Goal: Book appointment/travel/reservation

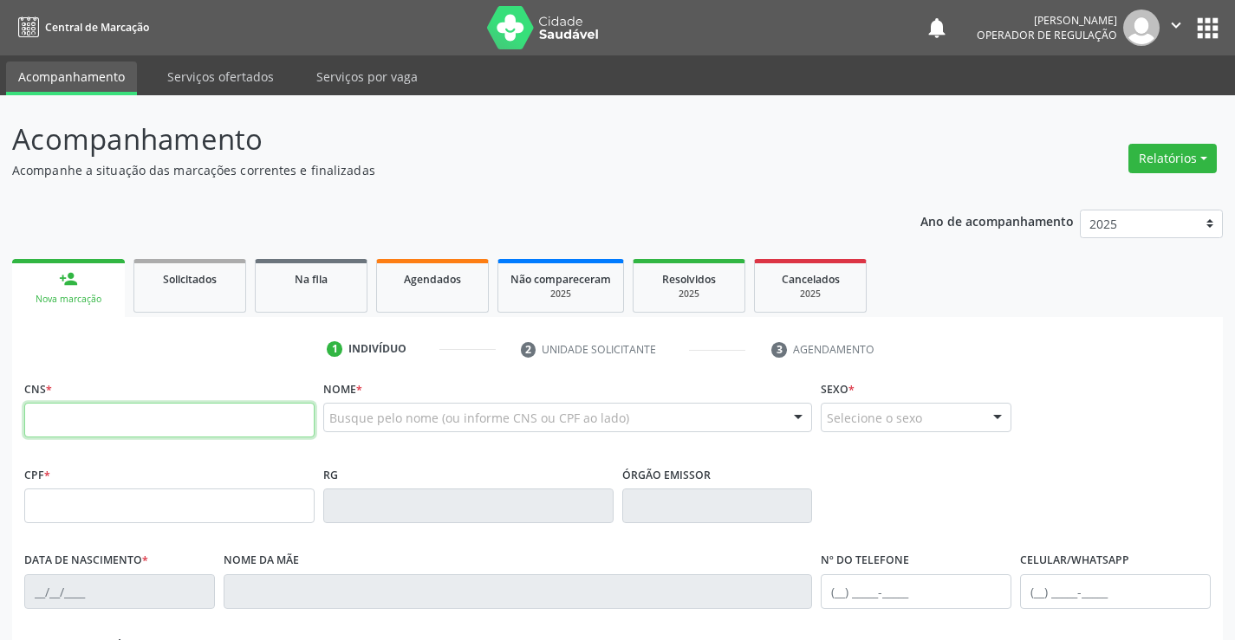
click at [174, 419] on input "text" at bounding box center [169, 420] width 290 height 35
paste input "703 4064 5186 8200"
type input "703 4064 5186 8200"
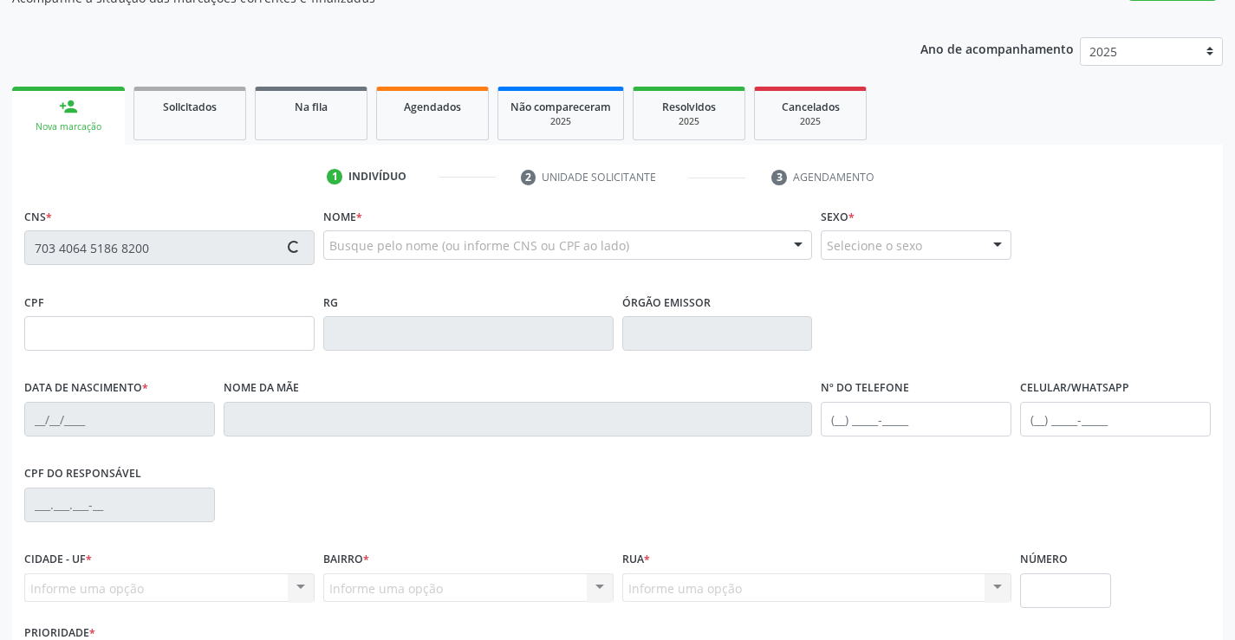
type input "2037981120"
type input "0[DATE]"
type input "[PHONE_NUMBER]"
type input "sn"
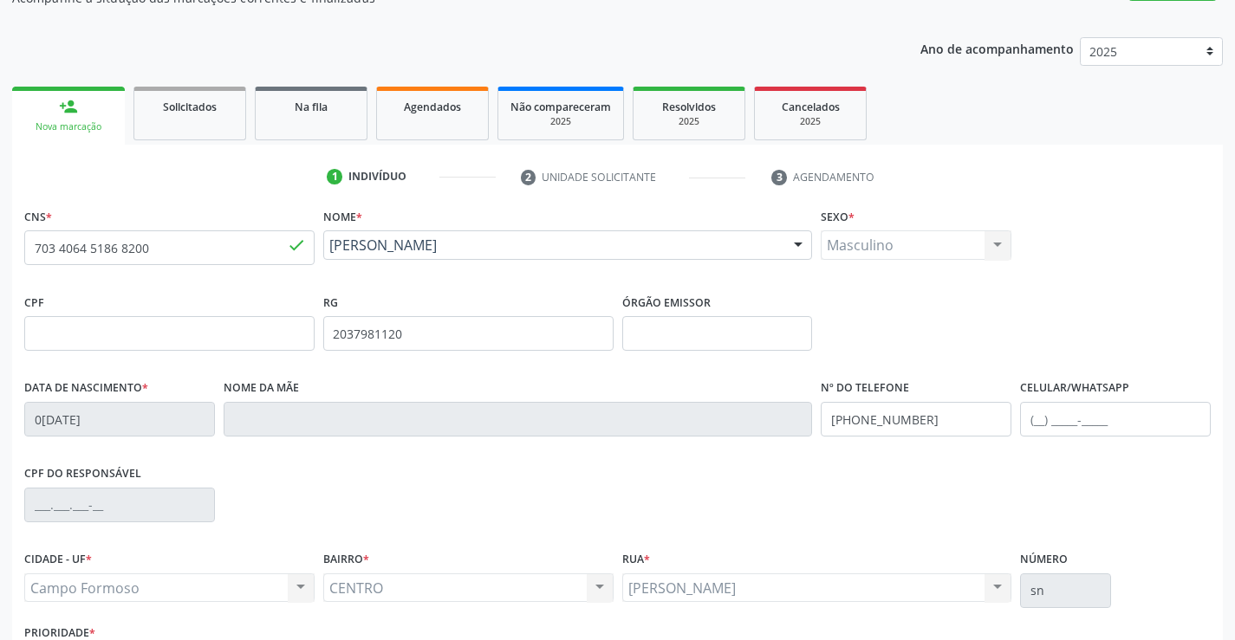
scroll to position [260, 0]
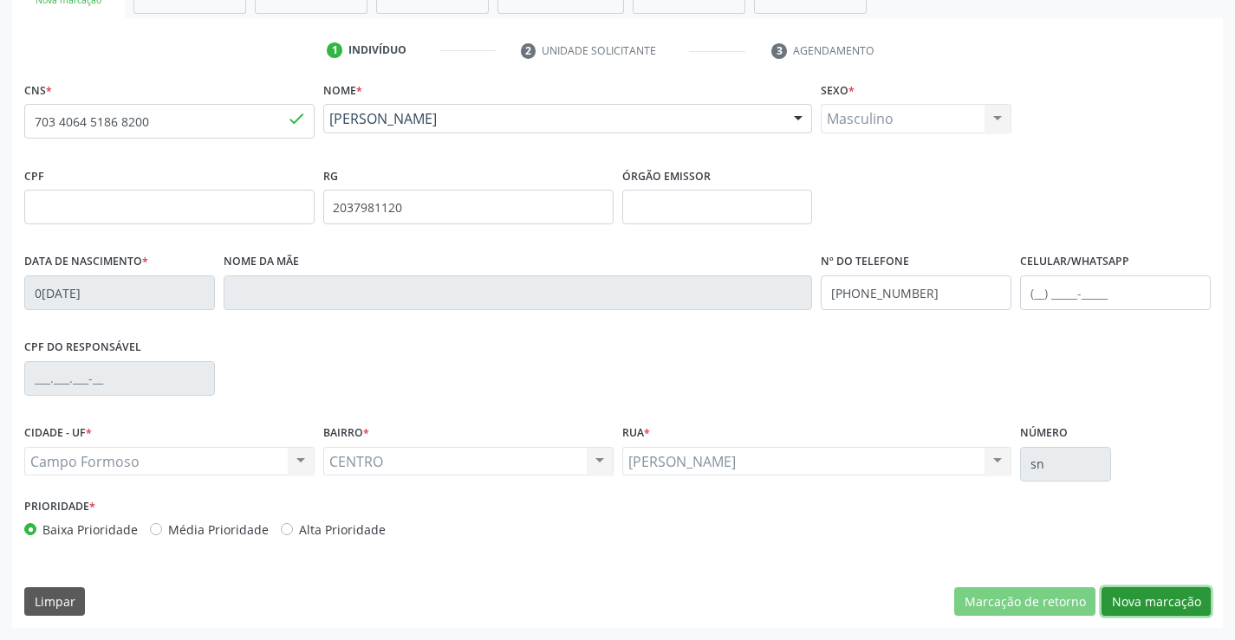
click at [1175, 601] on button "Nova marcação" at bounding box center [1156, 602] width 109 height 29
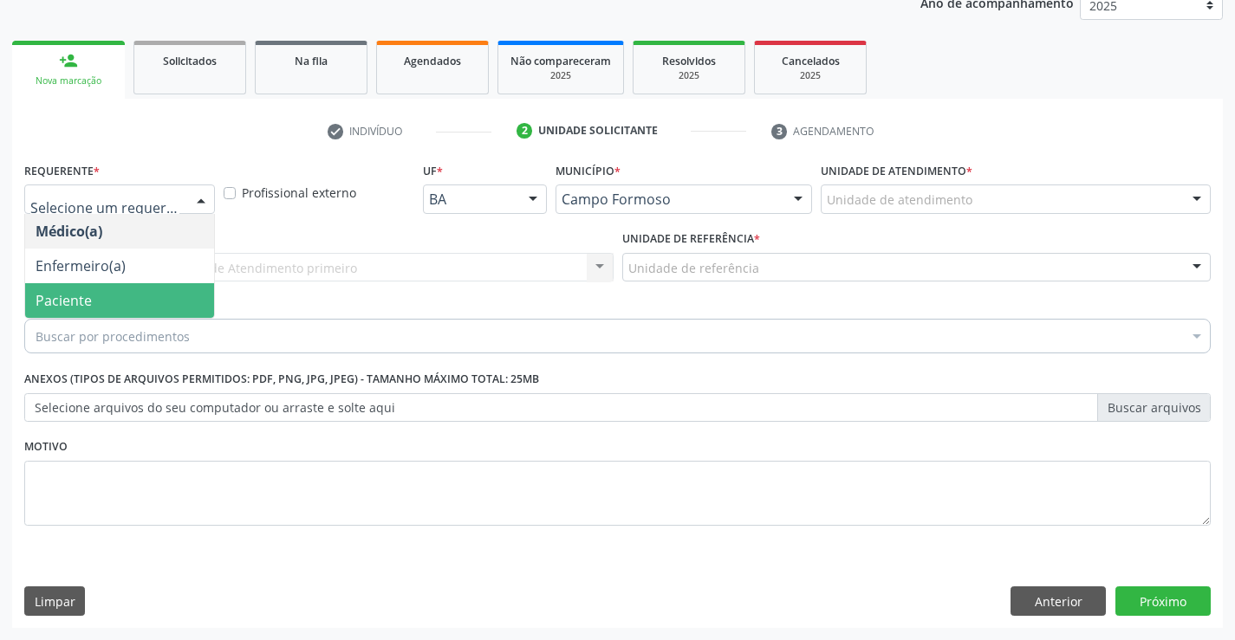
click at [108, 302] on span "Paciente" at bounding box center [119, 300] width 189 height 35
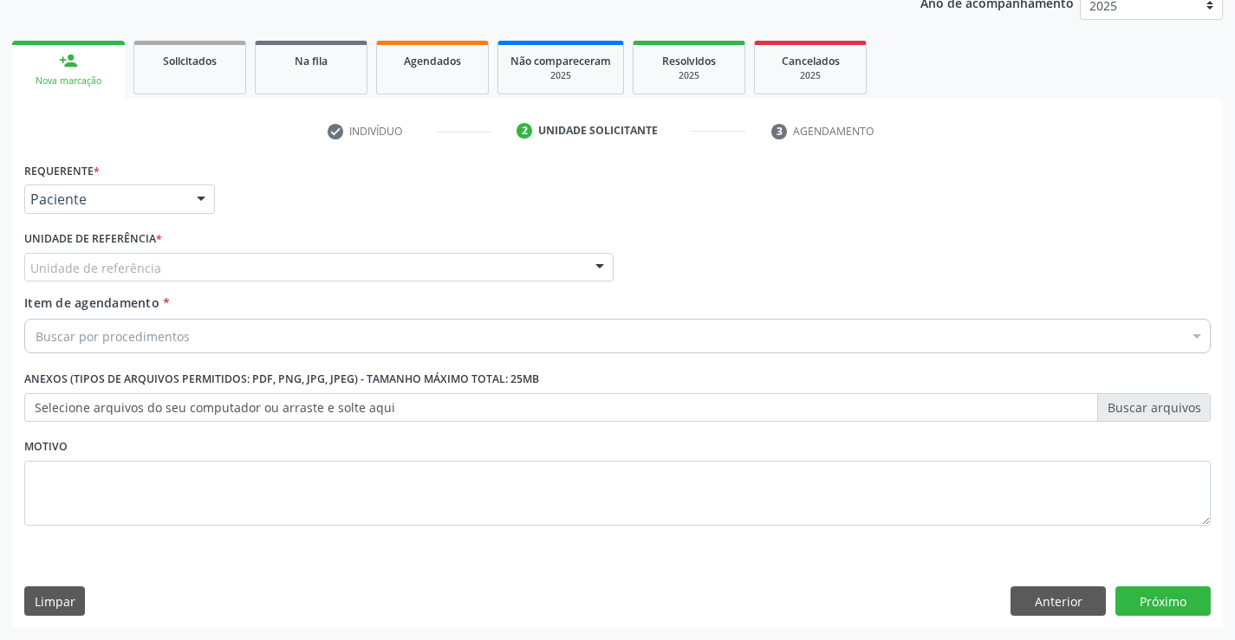
click at [183, 262] on div "Unidade de referência" at bounding box center [318, 267] width 589 height 29
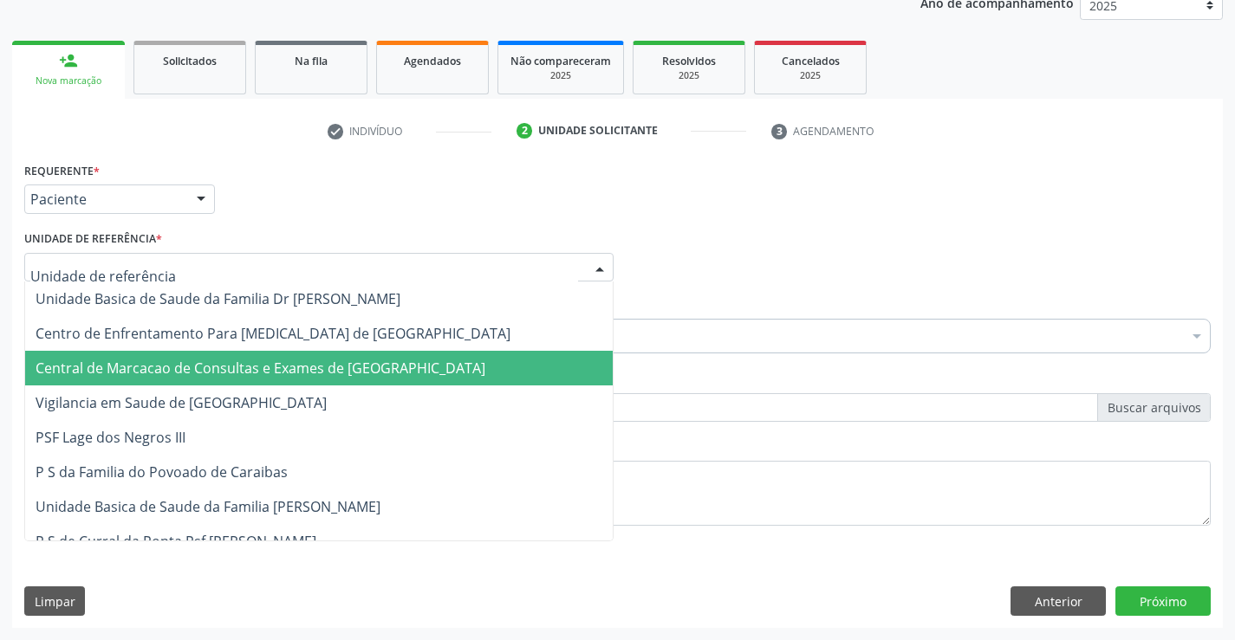
click at [172, 374] on span "Central de Marcacao de Consultas e Exames de [GEOGRAPHIC_DATA]" at bounding box center [261, 368] width 450 height 19
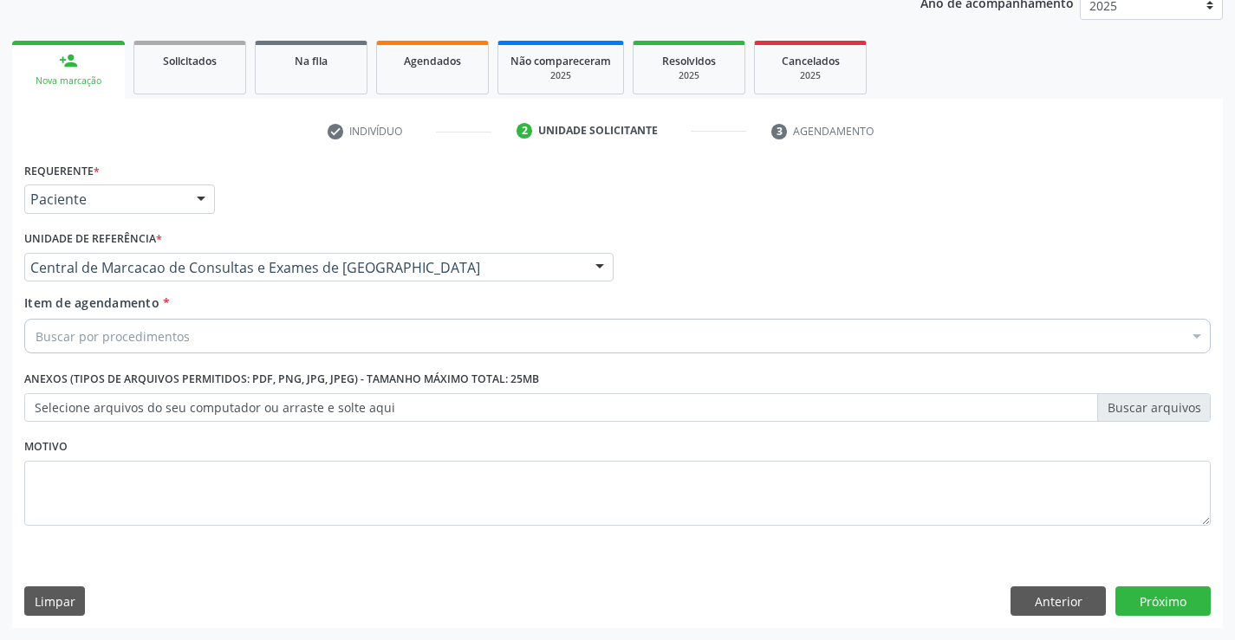
click at [172, 323] on div "Buscar por procedimentos" at bounding box center [617, 336] width 1186 height 35
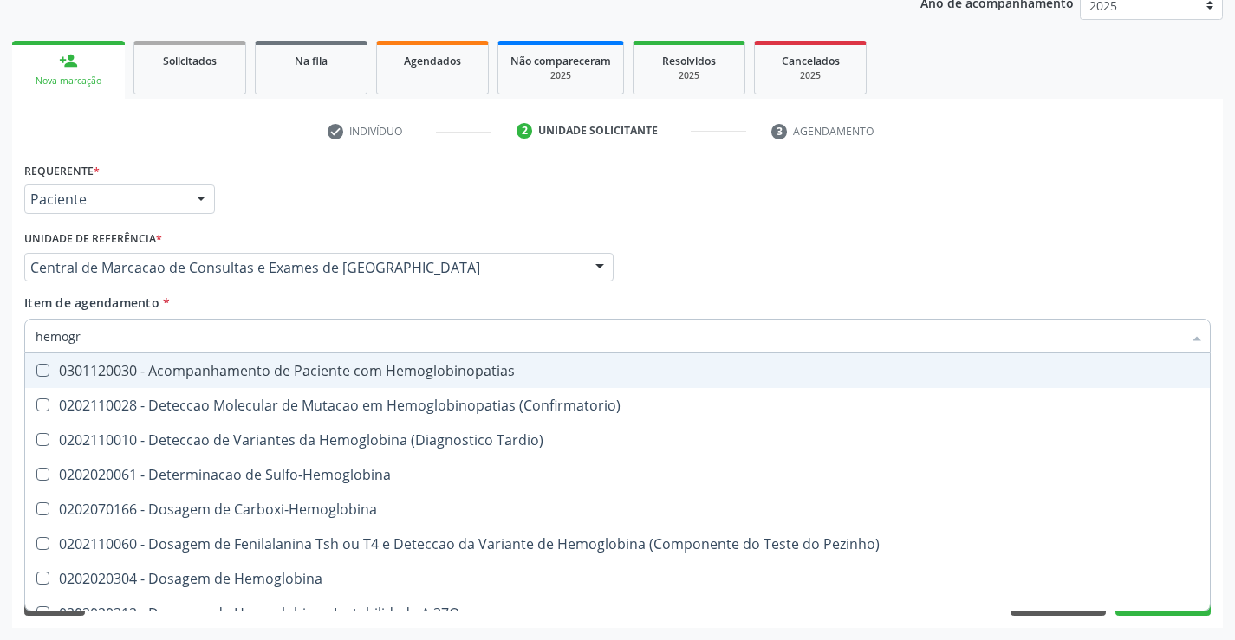
type input "hemogra"
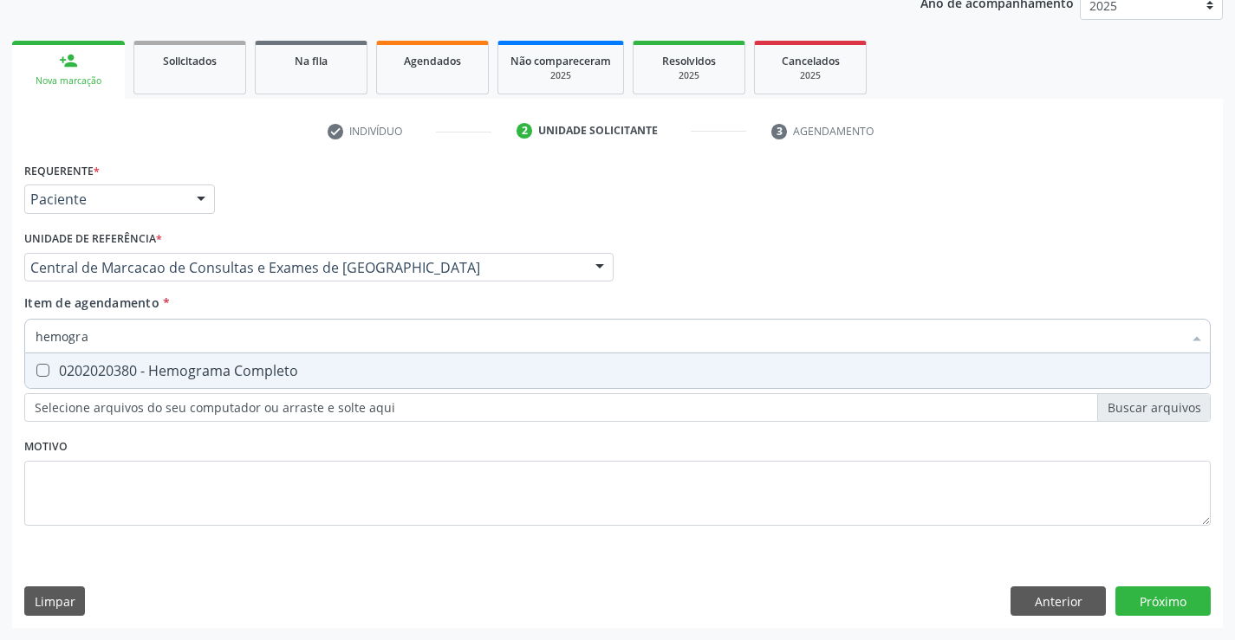
click at [170, 371] on div "0202020380 - Hemograma Completo" at bounding box center [618, 371] width 1164 height 14
checkbox Completo "true"
type input "hemogra"
click at [1141, 591] on div "Requerente * Paciente Médico(a) Enfermeiro(a) Paciente Nenhum resultado encontr…" at bounding box center [617, 393] width 1211 height 471
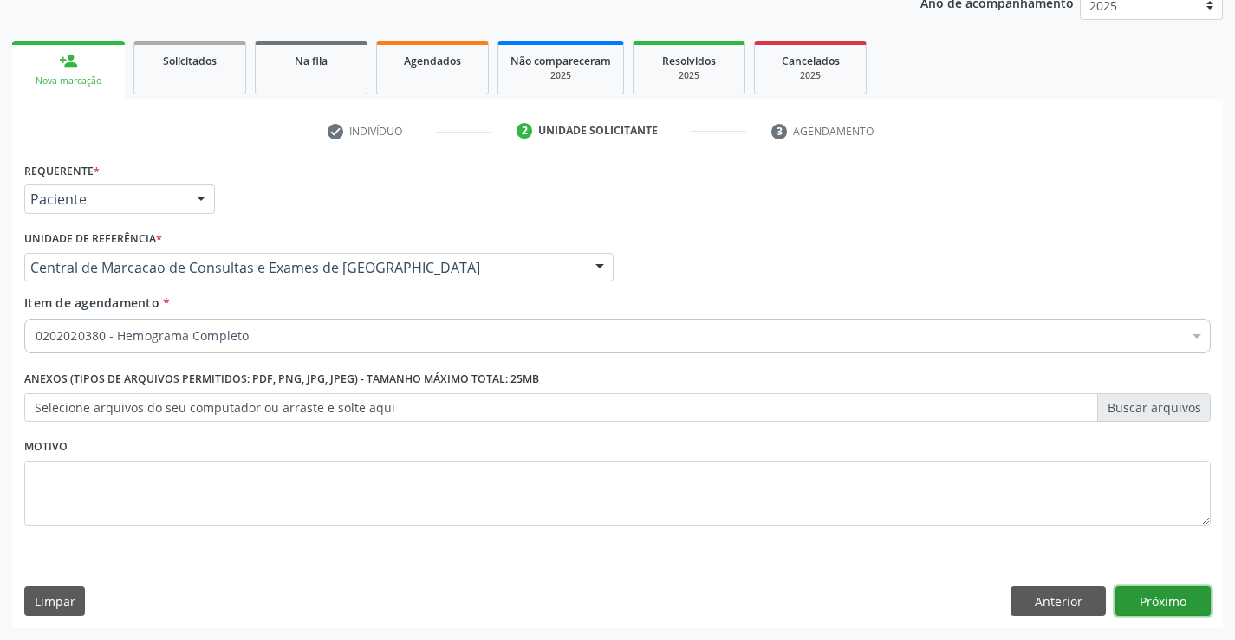
click at [1134, 606] on button "Próximo" at bounding box center [1162, 601] width 95 height 29
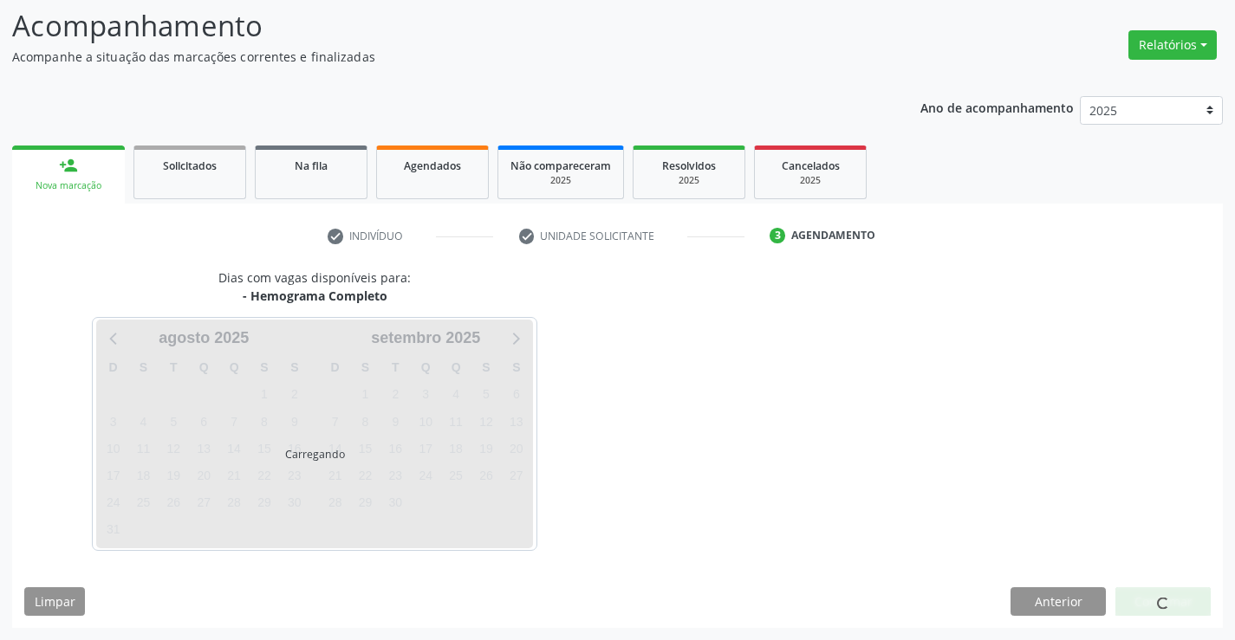
scroll to position [114, 0]
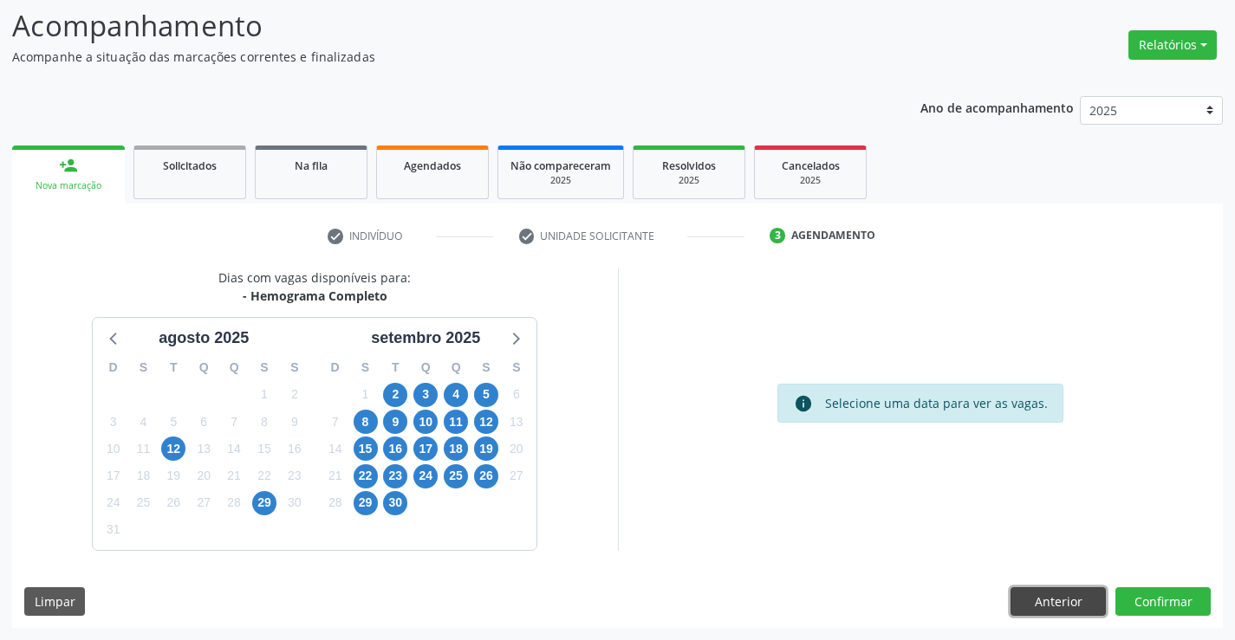
click at [1063, 594] on button "Anterior" at bounding box center [1058, 602] width 95 height 29
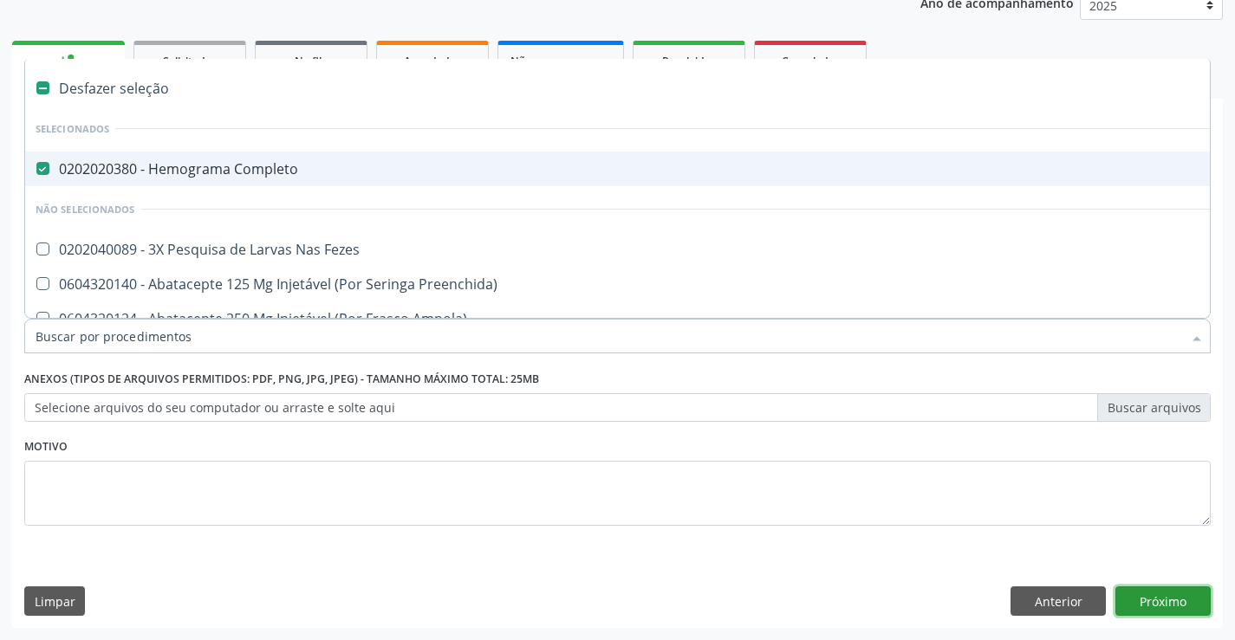
click at [1155, 596] on button "Próximo" at bounding box center [1162, 601] width 95 height 29
